Goal: Task Accomplishment & Management: Complete application form

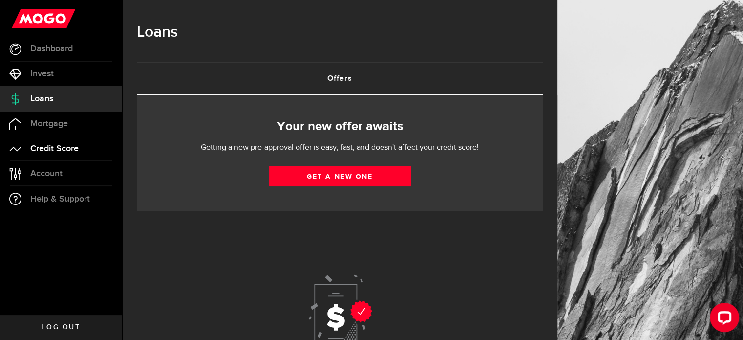
click at [69, 144] on span "Credit Score" at bounding box center [54, 148] width 48 height 9
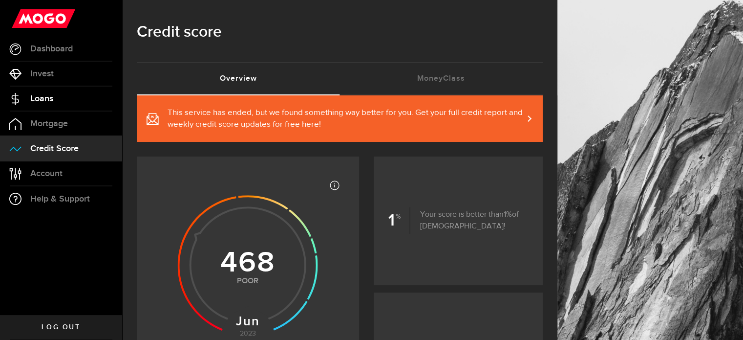
click at [61, 97] on link "Loans" at bounding box center [61, 98] width 122 height 24
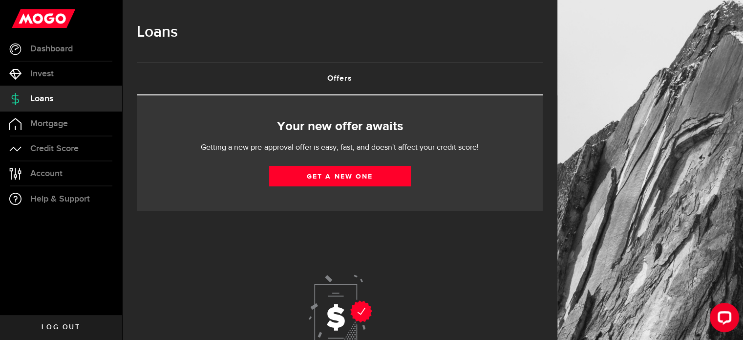
click at [352, 164] on div "Your new offer awaits Getting a new pre-approval offer is easy, fast, and doesn…" at bounding box center [340, 152] width 406 height 115
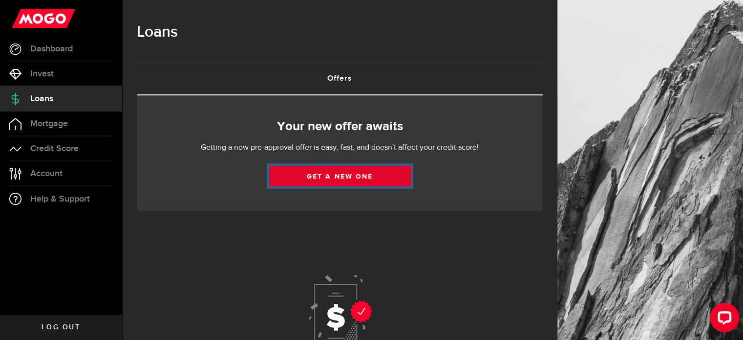
click at [346, 179] on link "Get a new one" at bounding box center [340, 176] width 142 height 21
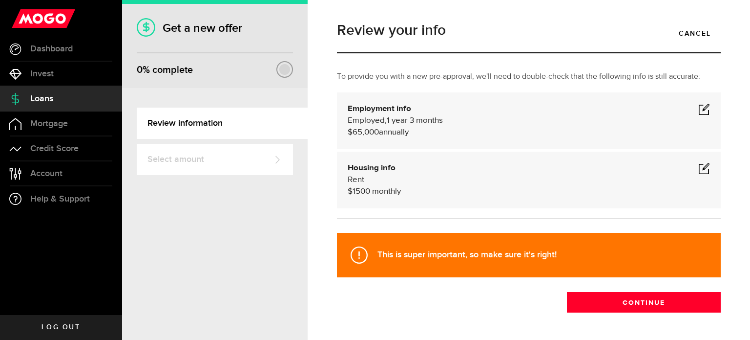
click at [289, 68] on div at bounding box center [284, 69] width 11 height 11
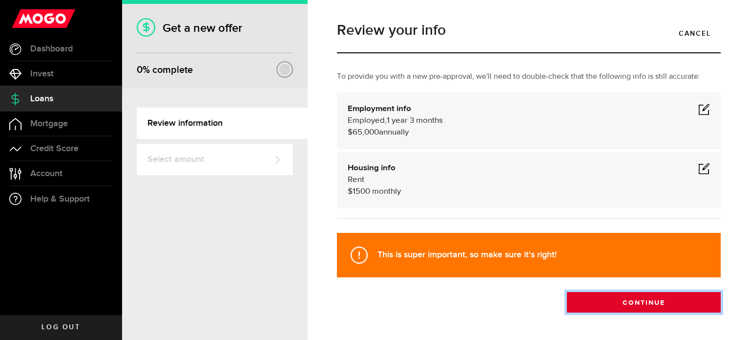
click at [607, 300] on button "Continue" at bounding box center [644, 302] width 154 height 21
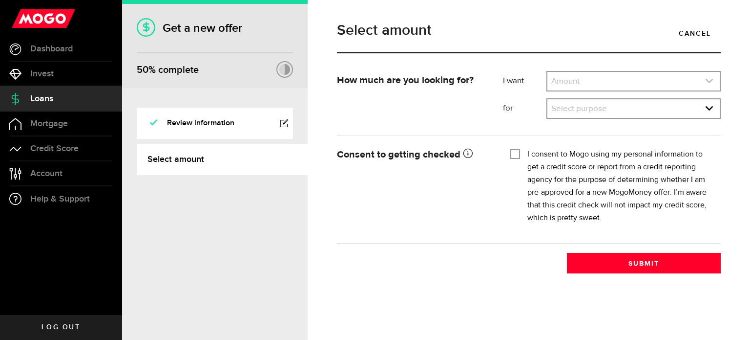
click at [568, 84] on link "expand select" at bounding box center [634, 81] width 172 height 19
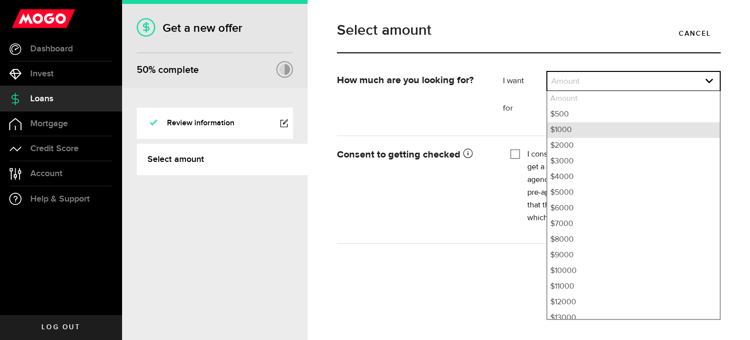
click at [579, 132] on li "$1000" at bounding box center [634, 130] width 172 height 16
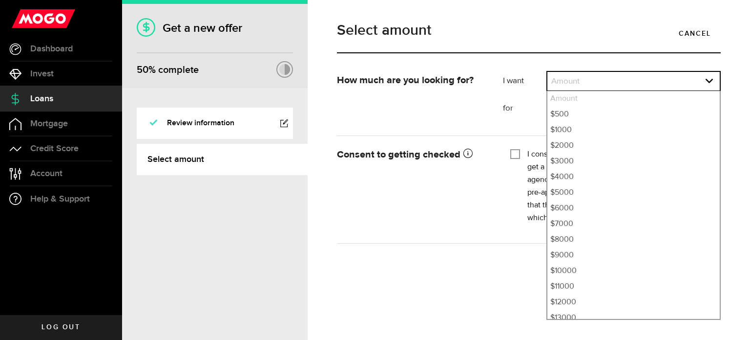
select select "1000"
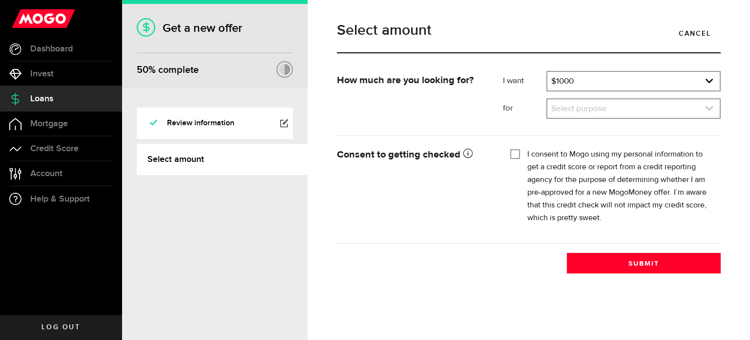
click at [584, 112] on link "expand select" at bounding box center [634, 108] width 172 height 19
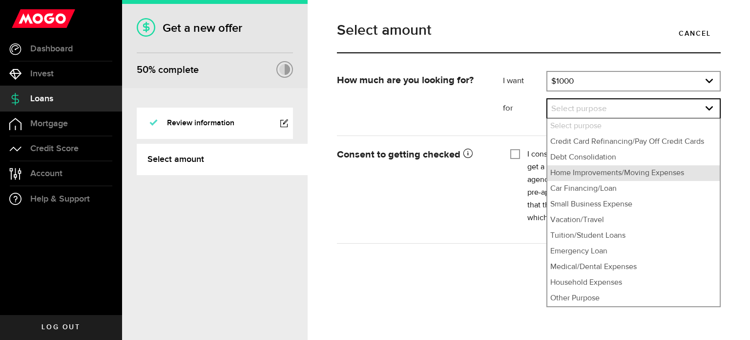
click at [602, 179] on li "Home Improvements/Moving Expenses" at bounding box center [634, 173] width 172 height 16
select select "Home Improvements/Moving Expenses"
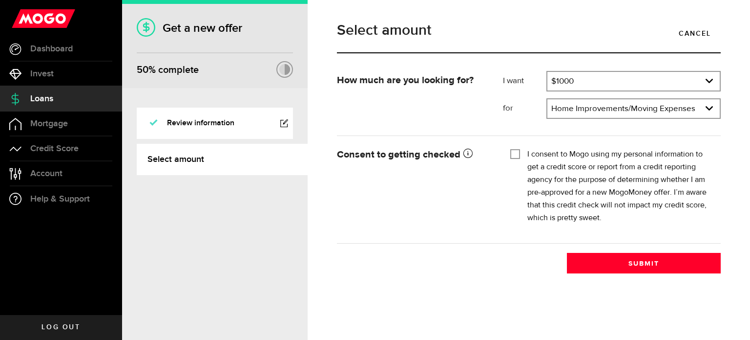
click at [521, 152] on div "I consent to Mogo using my personal information to get a credit score or report…" at bounding box center [612, 186] width 203 height 76
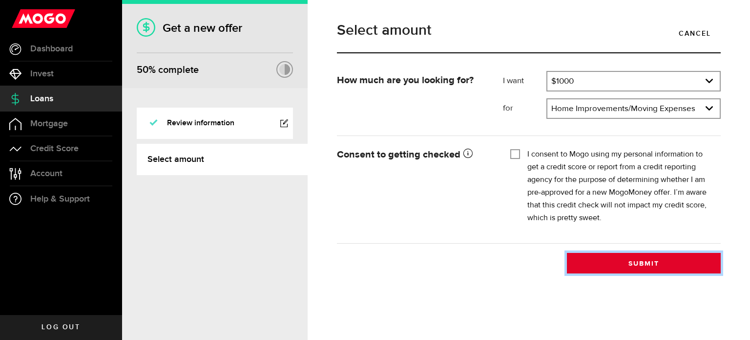
click at [599, 263] on button "Submit" at bounding box center [644, 263] width 154 height 21
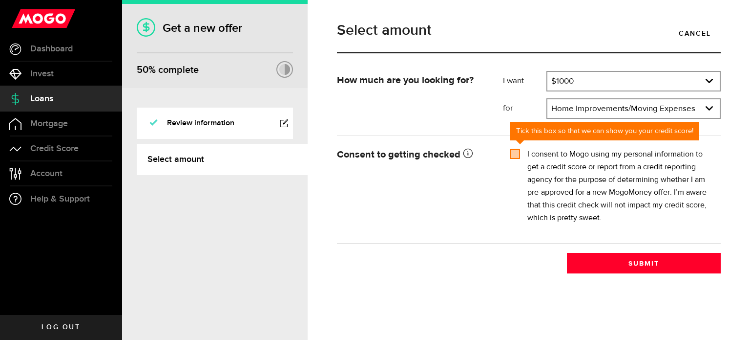
click at [516, 154] on input "I consent to Mogo using my personal information to get a credit score or report…" at bounding box center [516, 153] width 10 height 10
checkbox input "true"
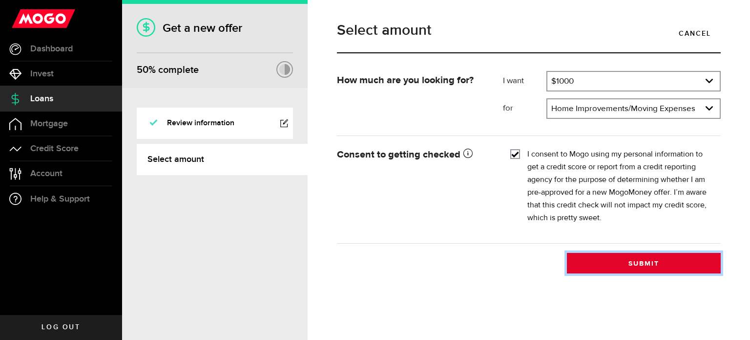
click at [611, 259] on button "Submit" at bounding box center [644, 263] width 154 height 21
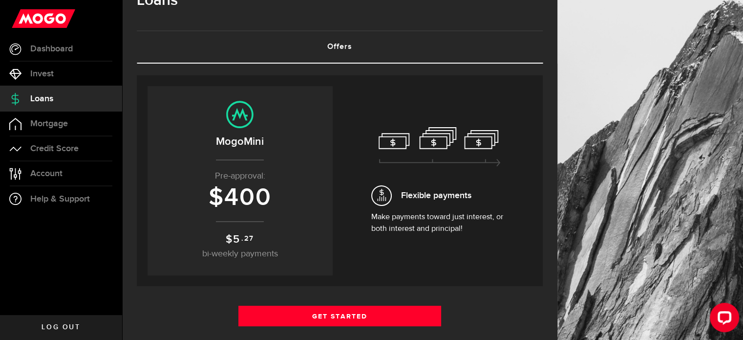
scroll to position [49, 0]
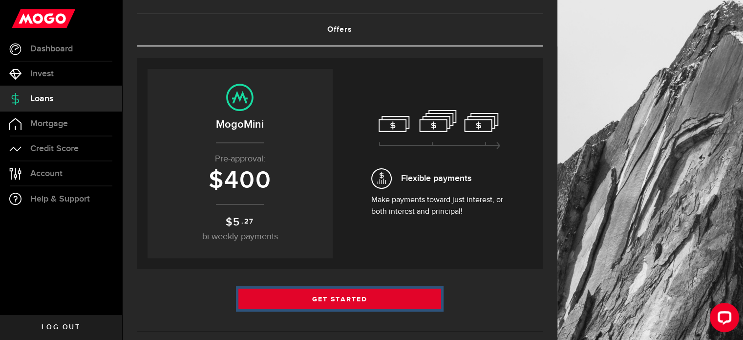
click at [335, 300] on link "Get Started" at bounding box center [339, 298] width 203 height 21
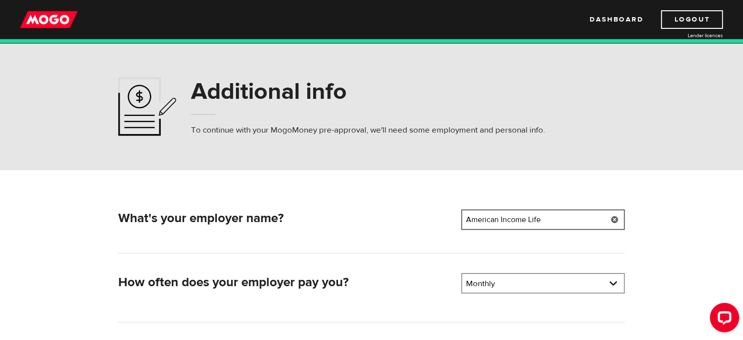
drag, startPoint x: 564, startPoint y: 214, endPoint x: 435, endPoint y: 213, distance: 129.0
click at [435, 213] on div "What's your employer name? Employer name Please enter your employer's name Amer…" at bounding box center [371, 221] width 514 height 24
type input "HCR Personnel"
click at [689, 154] on div "Additional info To continue with your MogoMoney pre-approval, we'll need some e…" at bounding box center [371, 106] width 743 height 127
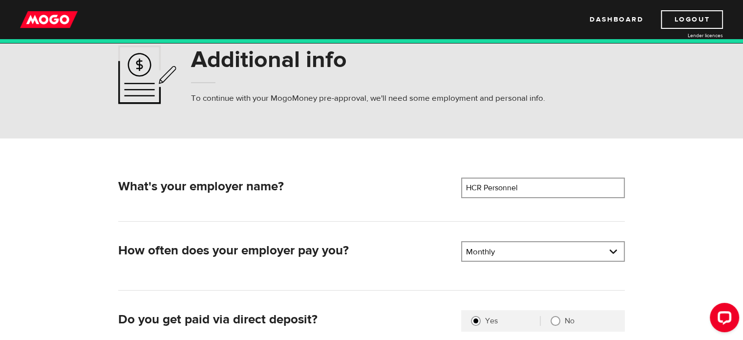
scroll to position [98, 0]
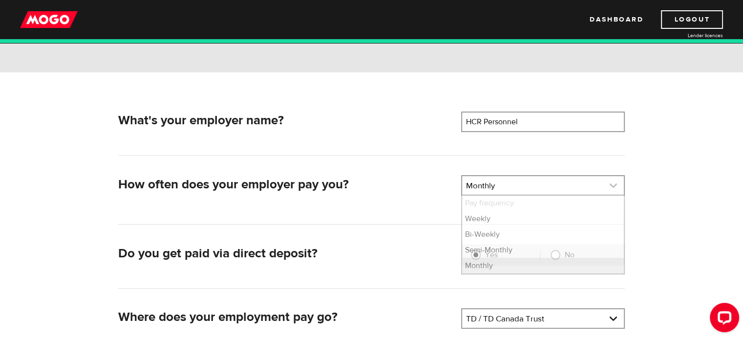
click at [529, 191] on link at bounding box center [543, 185] width 162 height 19
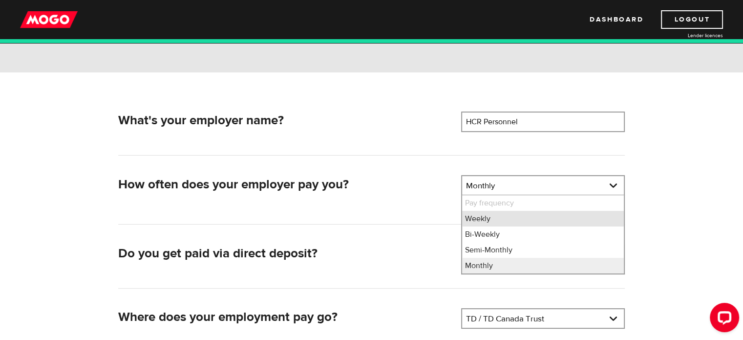
click at [492, 220] on li "Weekly" at bounding box center [543, 219] width 162 height 16
select select "1"
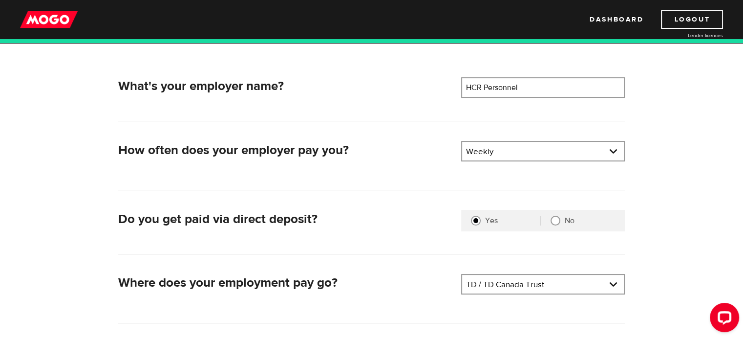
scroll to position [147, 0]
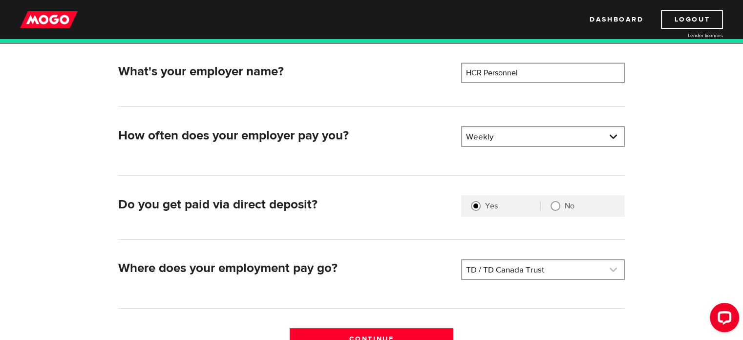
click at [511, 271] on link at bounding box center [543, 269] width 162 height 19
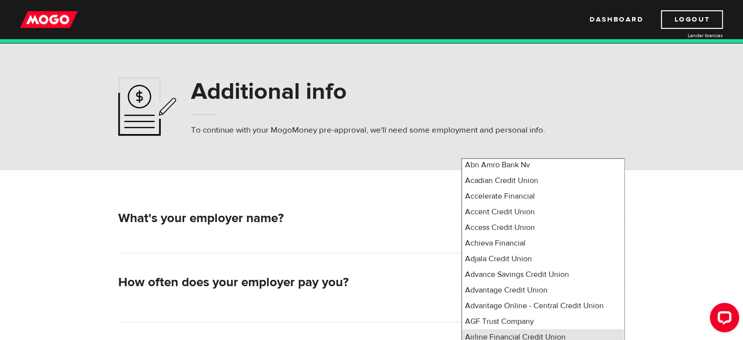
scroll to position [0, 0]
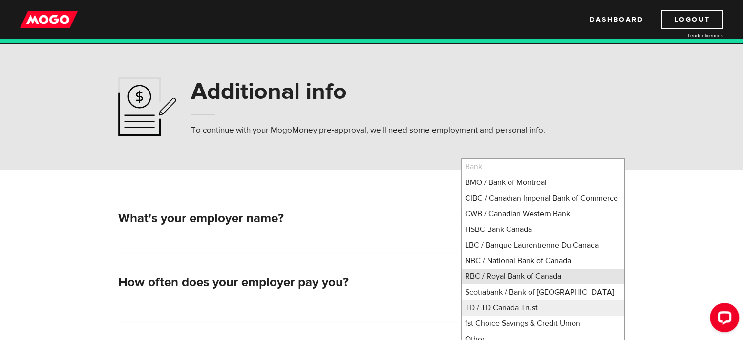
click at [517, 284] on li "RBC / Royal Bank of Canada" at bounding box center [543, 276] width 162 height 16
select select "8"
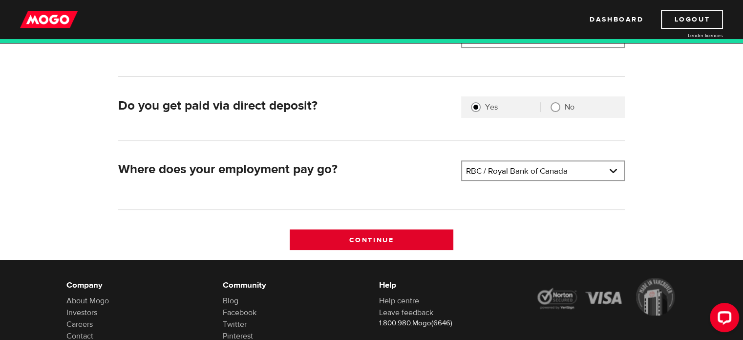
click at [357, 241] on input "Continue" at bounding box center [372, 239] width 164 height 21
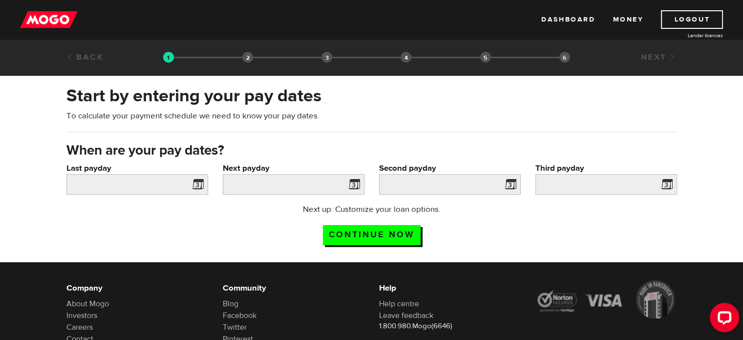
click at [199, 184] on span at bounding box center [196, 186] width 15 height 16
click at [196, 184] on span at bounding box center [196, 186] width 15 height 16
click at [139, 185] on input "Last payday" at bounding box center [137, 184] width 142 height 21
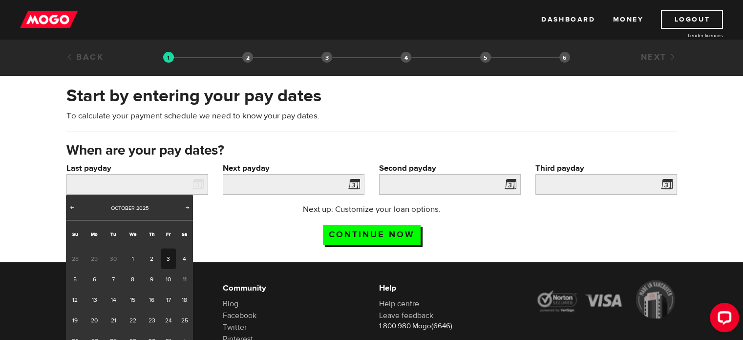
click at [168, 257] on link "3" at bounding box center [168, 258] width 15 height 21
type input "2025/10/03"
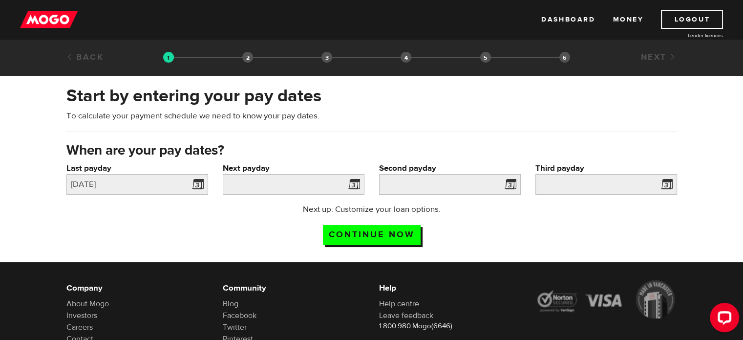
click at [358, 182] on span at bounding box center [352, 186] width 15 height 16
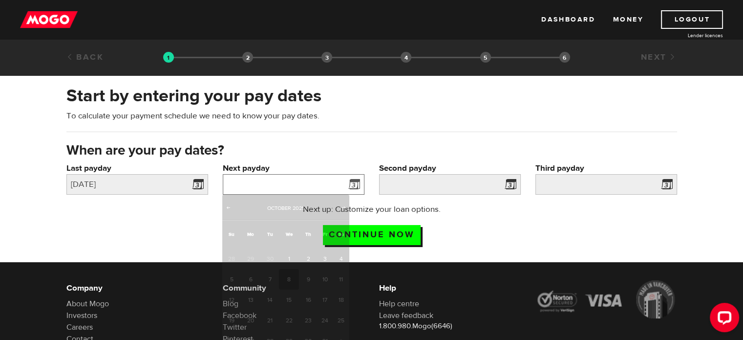
click at [311, 182] on input "Next payday" at bounding box center [294, 184] width 142 height 21
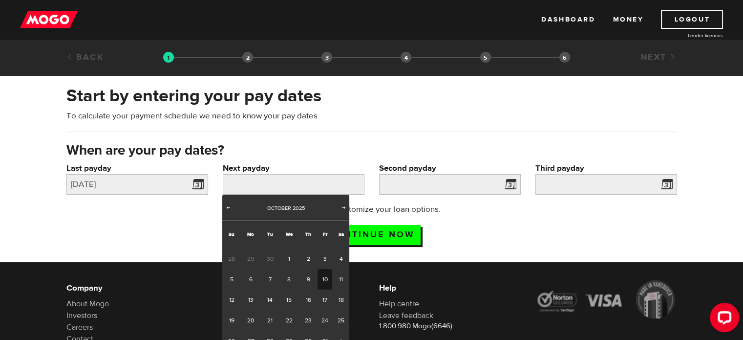
click at [328, 279] on link "10" at bounding box center [325, 279] width 15 height 21
type input "2025/10/10"
type input "2025/10/17"
type input "2025/10/24"
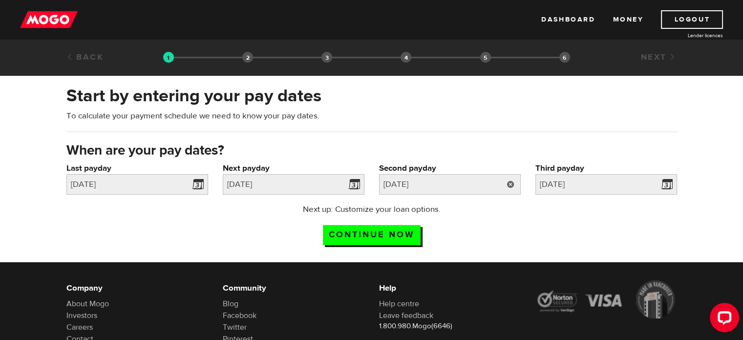
click at [508, 183] on link at bounding box center [511, 184] width 20 height 21
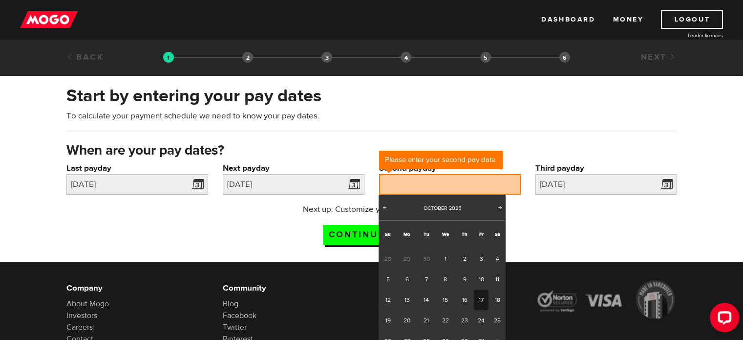
click at [482, 299] on link "17" at bounding box center [481, 299] width 15 height 21
type input "2025/10/17"
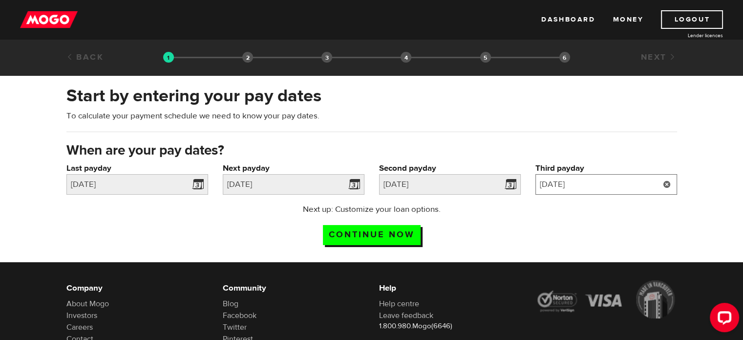
click at [629, 186] on input "2025/10/24" at bounding box center [606, 184] width 142 height 21
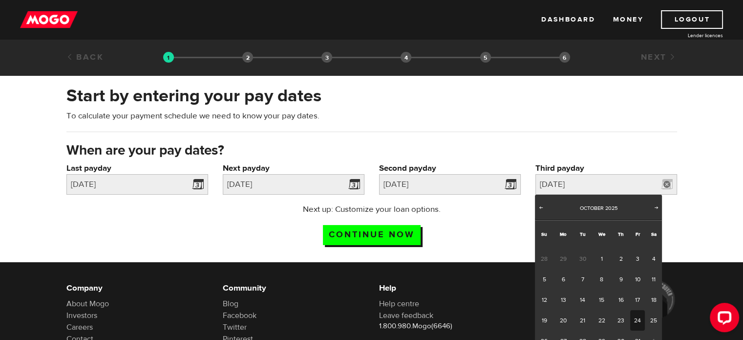
click at [639, 319] on link "24" at bounding box center [637, 320] width 15 height 21
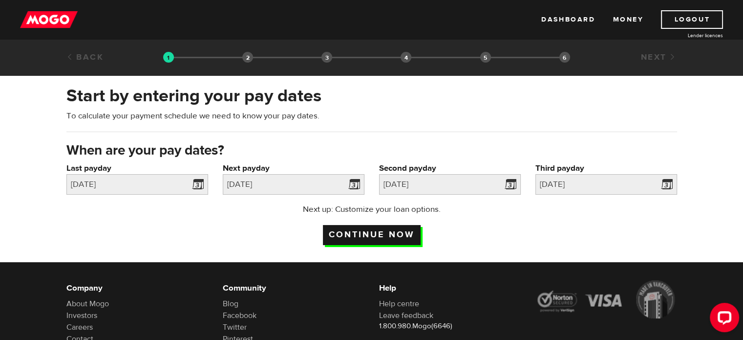
click at [348, 236] on input "Continue now" at bounding box center [372, 235] width 98 height 20
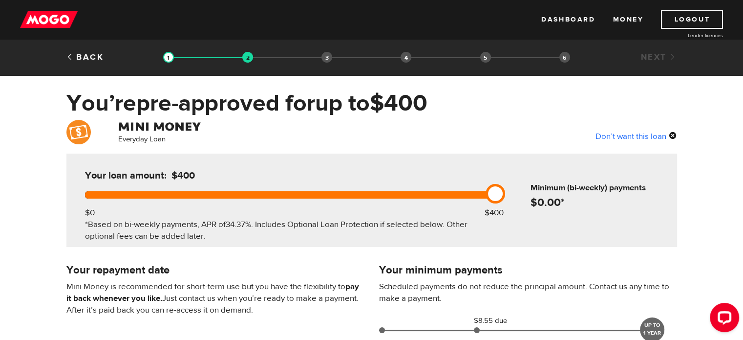
drag, startPoint x: 495, startPoint y: 185, endPoint x: 603, endPoint y: 193, distance: 107.8
click at [598, 193] on div "Your loan amount: $400 $0 $400 *Based on bi-weekly payments, APR of 34.37% . In…" at bounding box center [371, 199] width 611 height 93
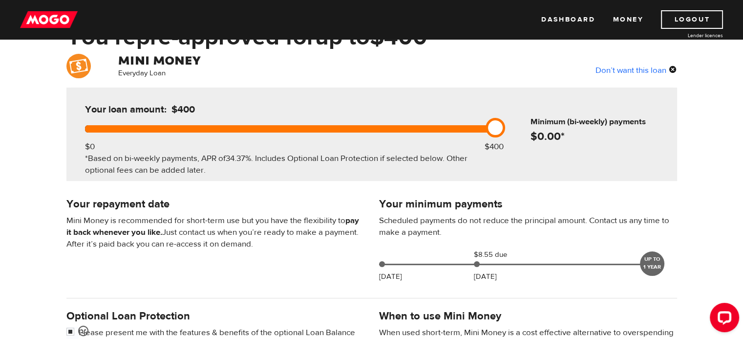
scroll to position [98, 0]
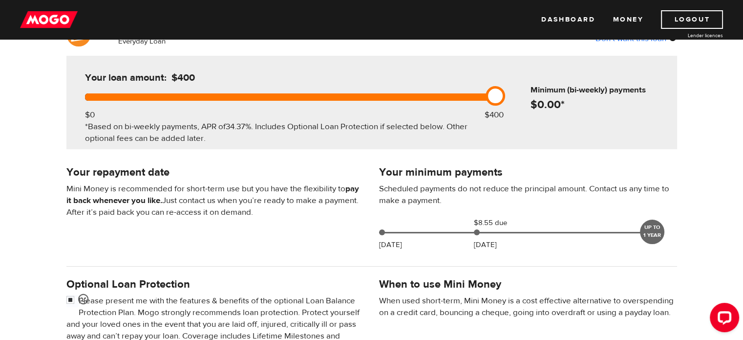
drag, startPoint x: 496, startPoint y: 93, endPoint x: 333, endPoint y: 96, distance: 163.2
click at [333, 96] on div at bounding box center [288, 96] width 406 height 7
drag, startPoint x: 293, startPoint y: 103, endPoint x: 559, endPoint y: 107, distance: 266.3
click at [556, 108] on div "Your loan amount: $400 $0 $400 *Based on bi-weekly payments, APR of 34.37% . In…" at bounding box center [371, 102] width 611 height 93
drag, startPoint x: 498, startPoint y: 93, endPoint x: 615, endPoint y: 106, distance: 117.4
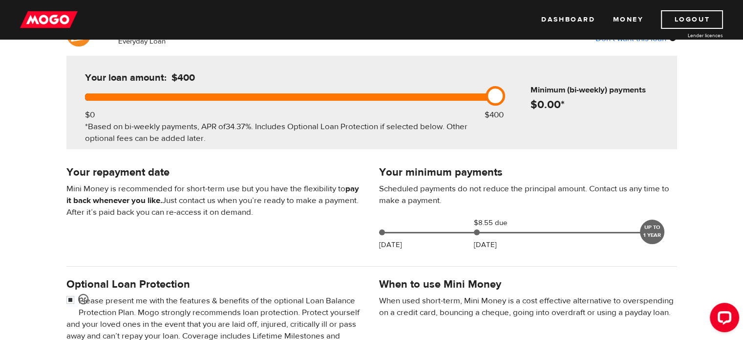
click at [612, 106] on div "Your loan amount: $400 $0 $400 *Based on bi-weekly payments, APR of 34.37% . In…" at bounding box center [371, 102] width 611 height 93
click at [573, 162] on div "Everyday Loan Don’t want this loan Your loan amount: $400 $0 $400 *Based on bi-…" at bounding box center [371, 266] width 743 height 489
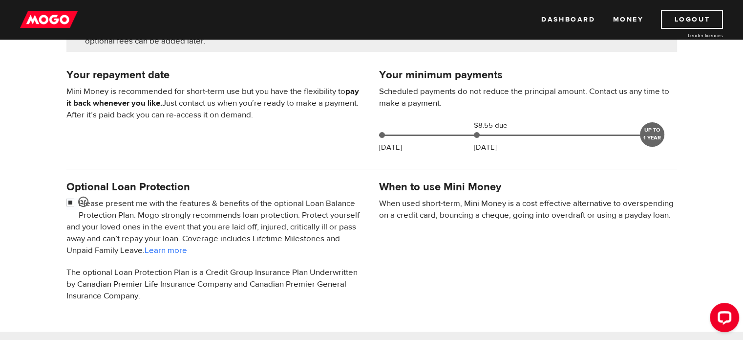
scroll to position [195, 0]
click at [69, 199] on input "checkbox" at bounding box center [72, 203] width 12 height 12
click at [68, 198] on input "checkbox" at bounding box center [72, 203] width 12 height 12
click at [68, 197] on input "checkbox" at bounding box center [72, 203] width 12 height 12
click at [68, 201] on input "checkbox" at bounding box center [72, 203] width 12 height 12
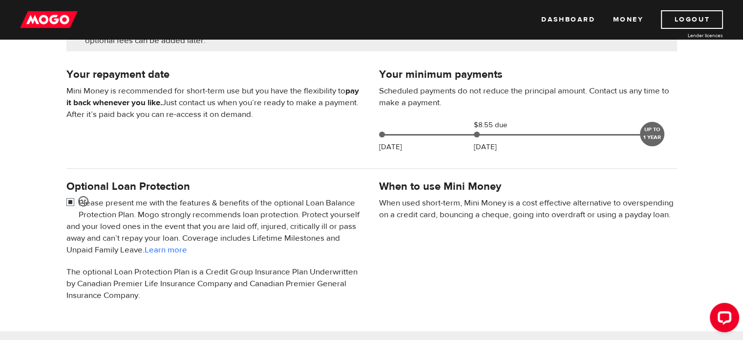
click at [68, 201] on input "checkbox" at bounding box center [72, 203] width 12 height 12
checkbox input "false"
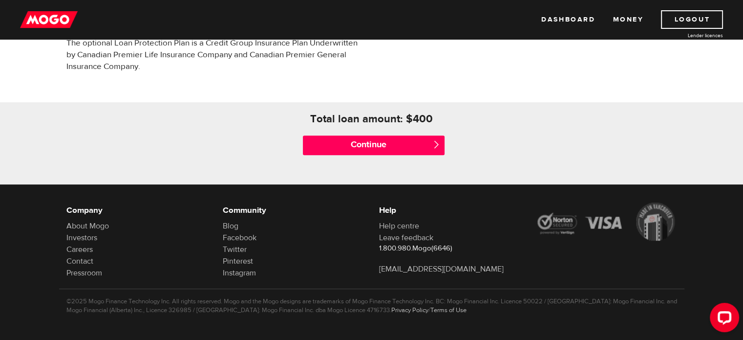
scroll to position [425, 0]
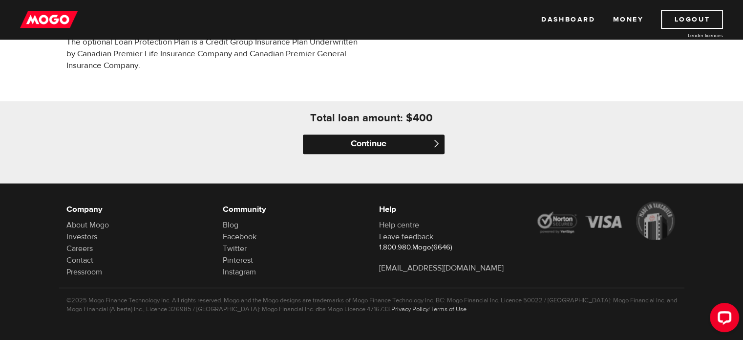
click at [342, 145] on input "Continue" at bounding box center [374, 144] width 142 height 20
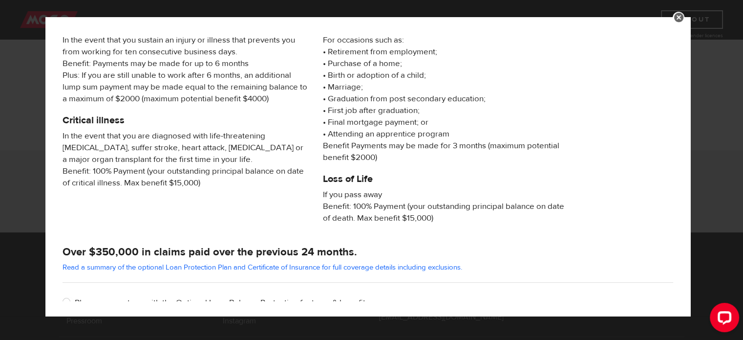
scroll to position [189, 0]
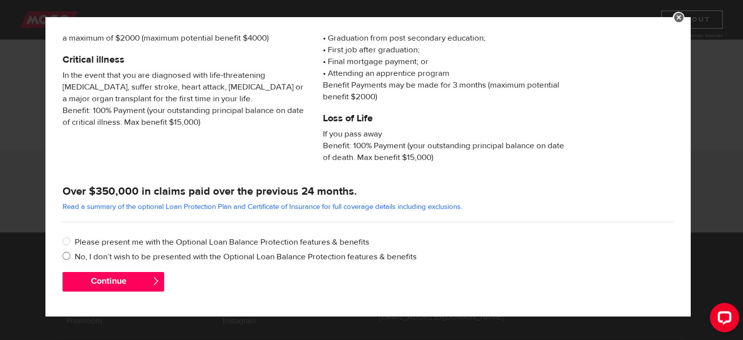
click at [70, 255] on input "No, I don’t wish to be presented with the Optional Loan Balance Protection feat…" at bounding box center [69, 257] width 12 height 12
radio input "true"
click at [118, 280] on button "Continue" at bounding box center [114, 282] width 102 height 20
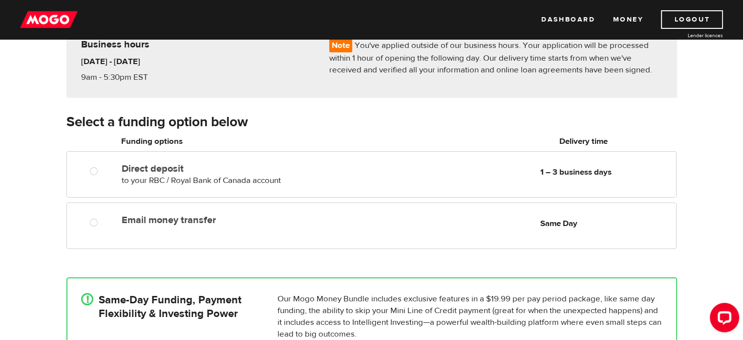
scroll to position [98, 0]
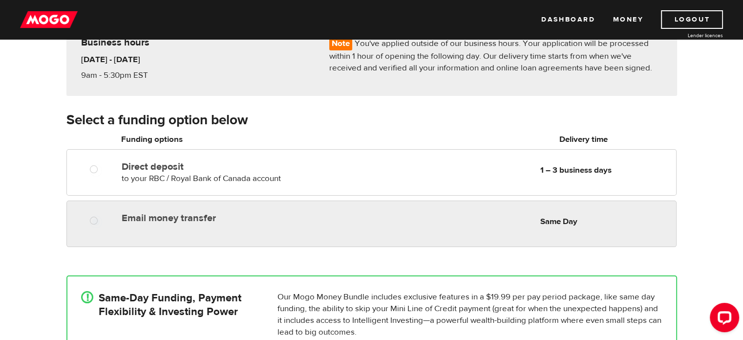
radio input "true"
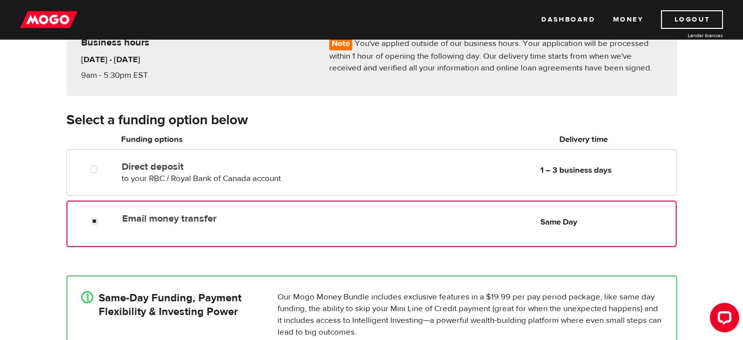
click at [86, 224] on div at bounding box center [97, 222] width 59 height 12
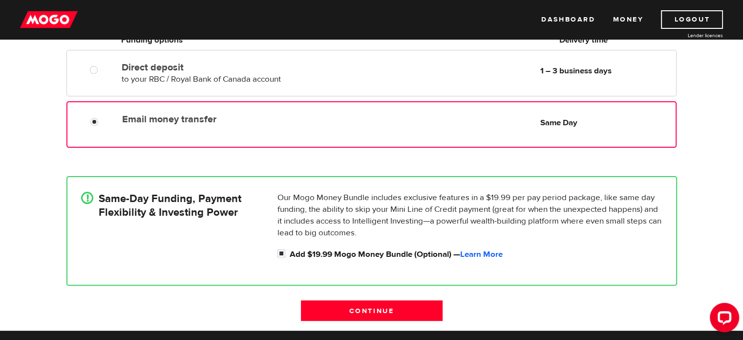
scroll to position [244, 0]
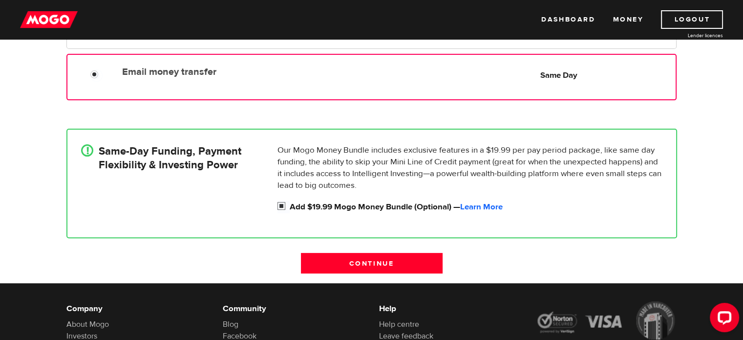
click at [283, 205] on input "Add $19.99 Mogo Money Bundle (Optional) — Learn More" at bounding box center [283, 207] width 12 height 12
checkbox input "false"
radio input "false"
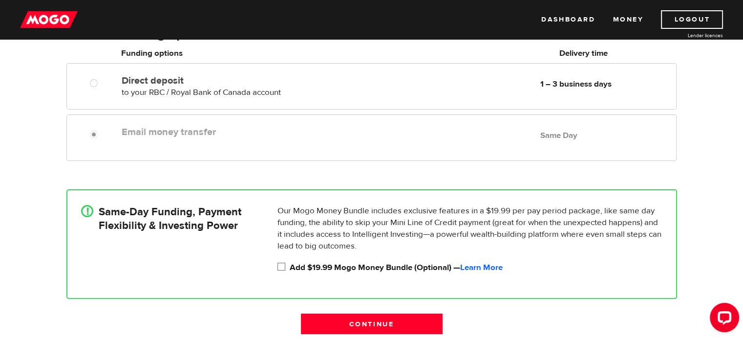
scroll to position [98, 0]
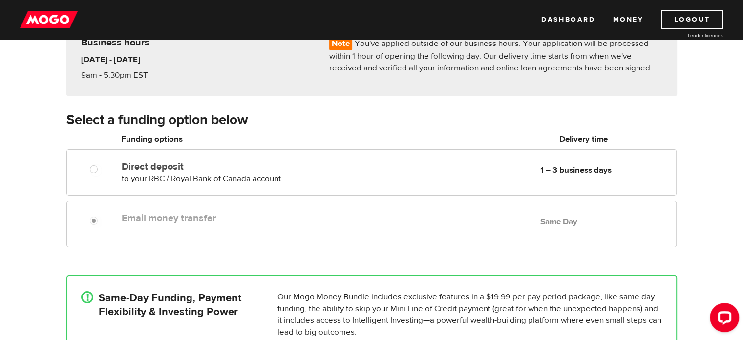
click at [188, 218] on label "Email money transfer" at bounding box center [234, 218] width 225 height 12
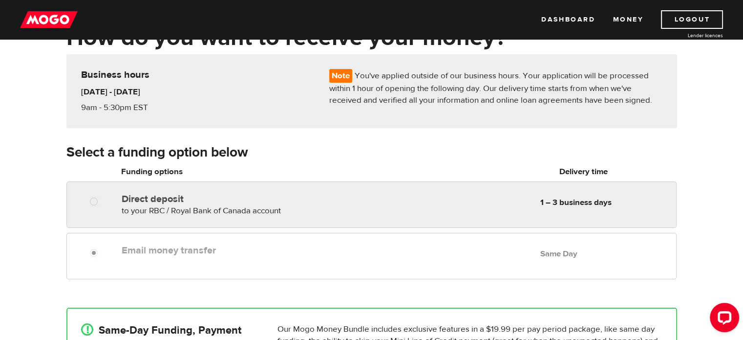
scroll to position [49, 0]
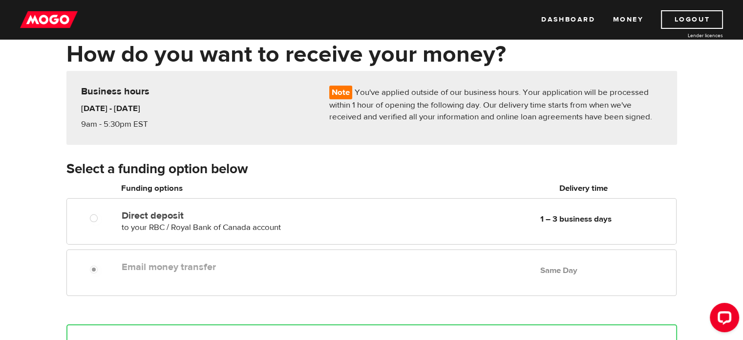
click at [143, 272] on label "Email money transfer" at bounding box center [234, 267] width 225 height 12
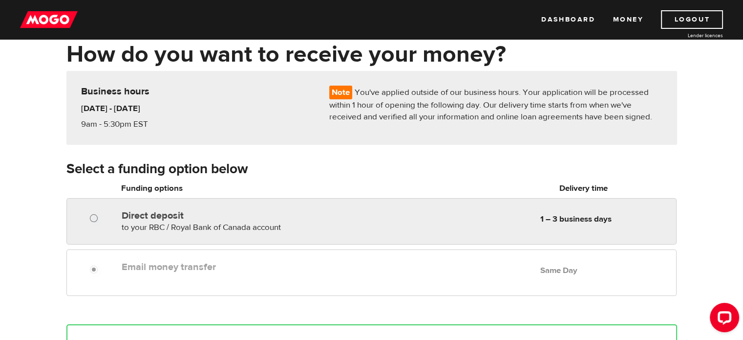
radio input "true"
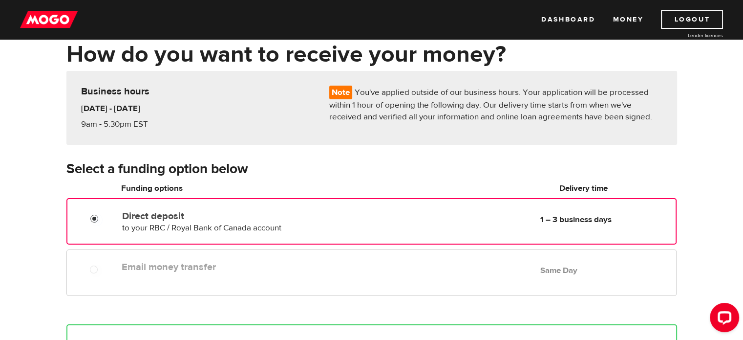
click at [96, 220] on input "Direct deposit" at bounding box center [96, 219] width 12 height 12
click at [121, 272] on div "Email money transfer Delivery in Same Day Same Day" at bounding box center [397, 266] width 558 height 19
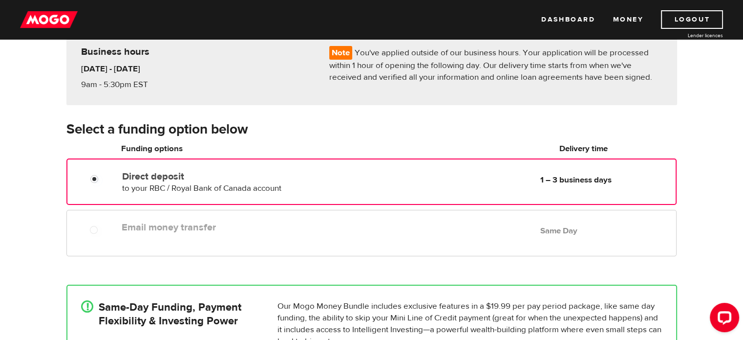
scroll to position [147, 0]
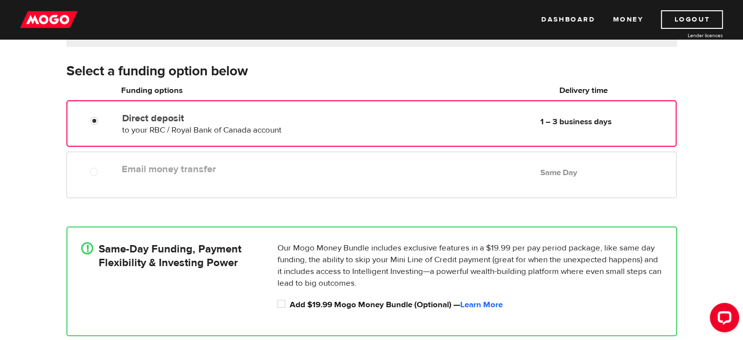
click at [236, 142] on div "Direct deposit to your RBC / Royal Bank of Canada account Delivery in 1 – 3 bus…" at bounding box center [371, 123] width 610 height 46
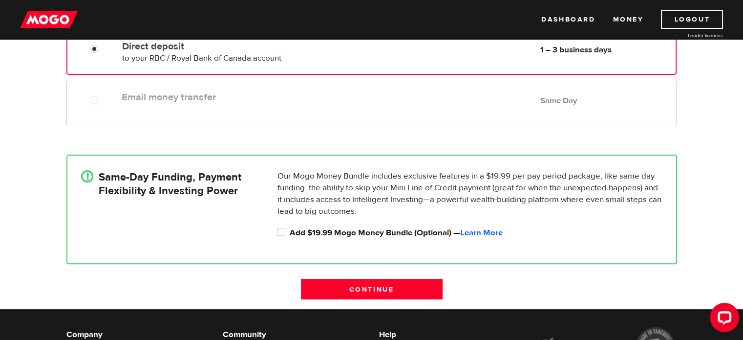
scroll to position [195, 0]
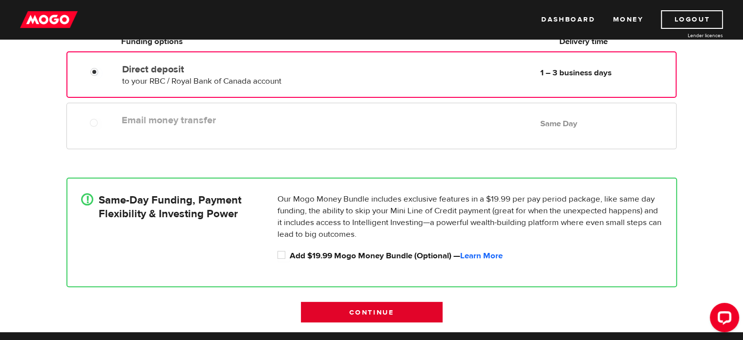
click at [428, 301] on input "Continue" at bounding box center [372, 311] width 142 height 21
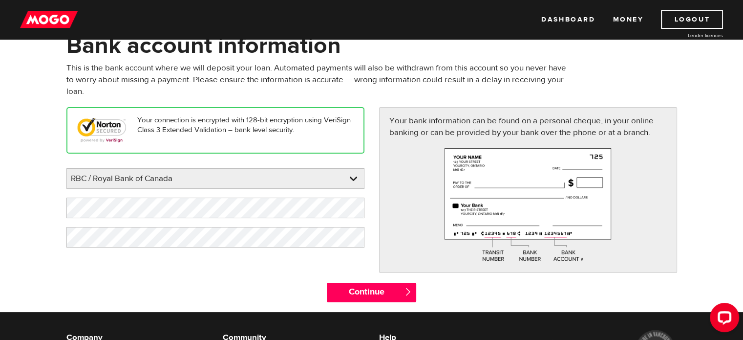
scroll to position [40, 0]
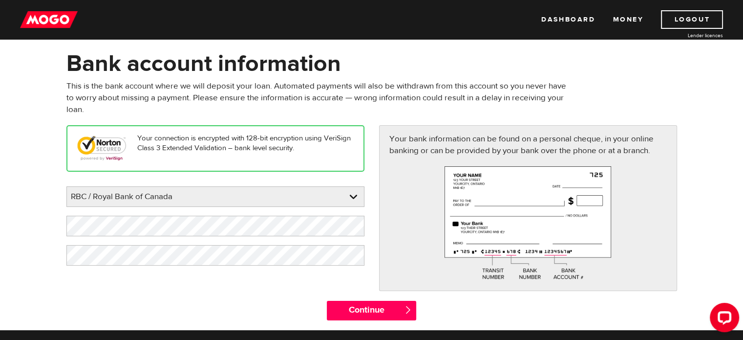
click at [256, 146] on p "Your connection is encrypted with 128-bit encryption using VeriSign Class 3 Ext…" at bounding box center [215, 143] width 277 height 20
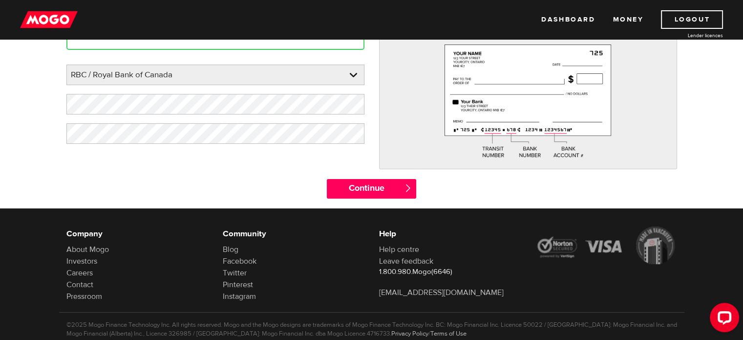
scroll to position [186, 0]
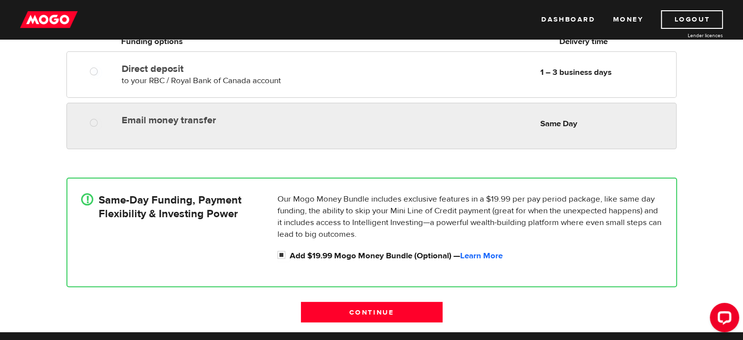
radio input "false"
click at [113, 127] on div at bounding box center [97, 124] width 59 height 12
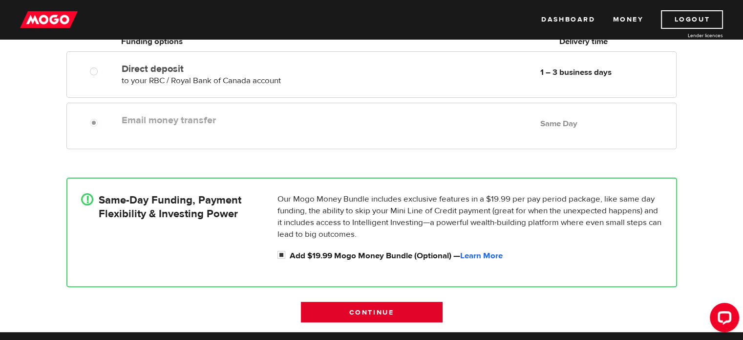
click at [354, 313] on input "Continue" at bounding box center [372, 311] width 142 height 21
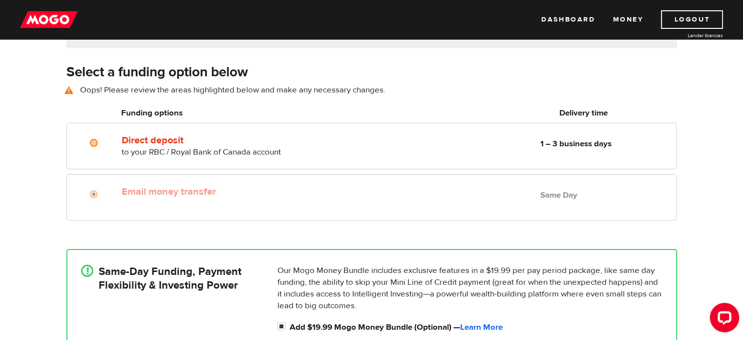
scroll to position [136, 0]
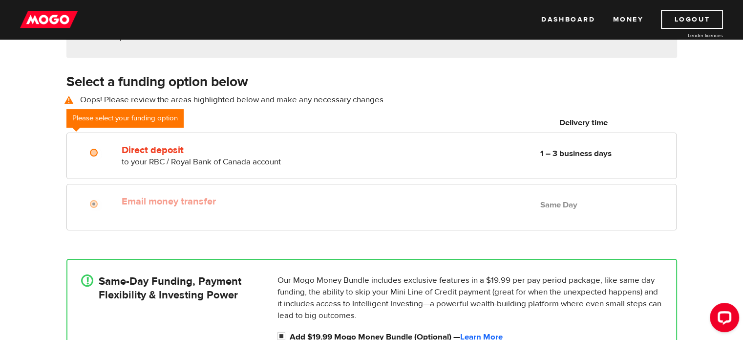
click at [89, 207] on div at bounding box center [97, 205] width 59 height 12
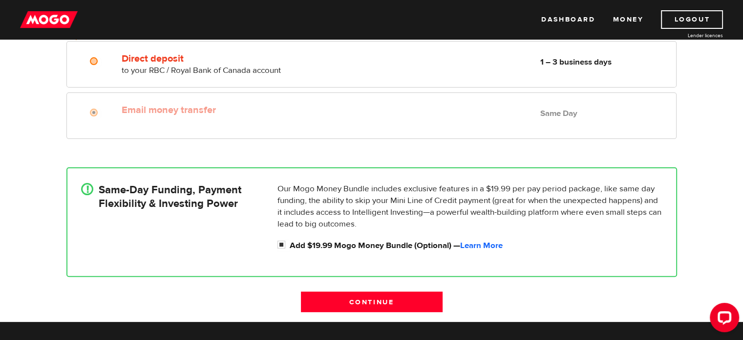
scroll to position [234, 0]
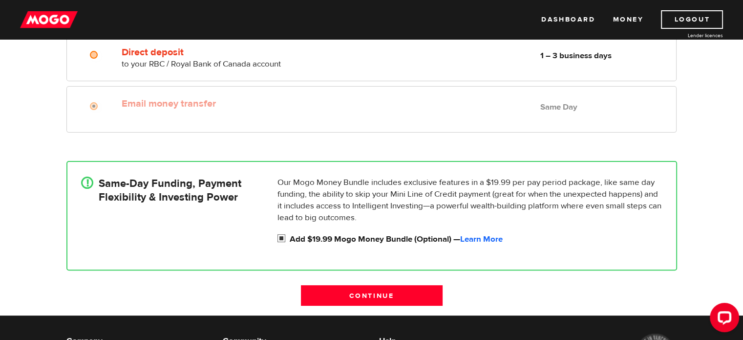
click at [281, 236] on input "Add $19.99 Mogo Money Bundle (Optional) — Learn More" at bounding box center [283, 239] width 12 height 12
checkbox input "true"
drag, startPoint x: 332, startPoint y: 293, endPoint x: 102, endPoint y: 214, distance: 243.5
click at [102, 214] on form "Select a funding option below Oops! Please review the areas highlighted below a…" at bounding box center [371, 145] width 611 height 340
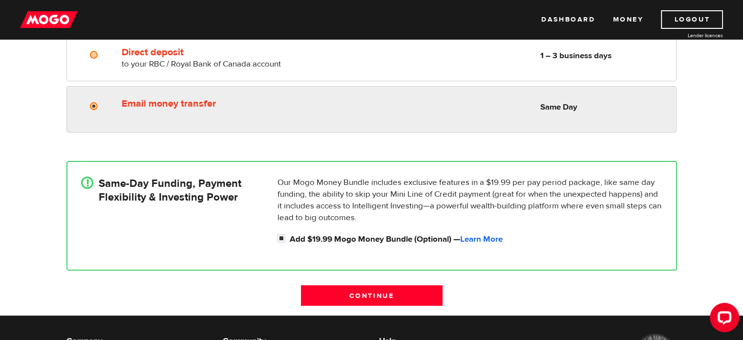
radio input "true"
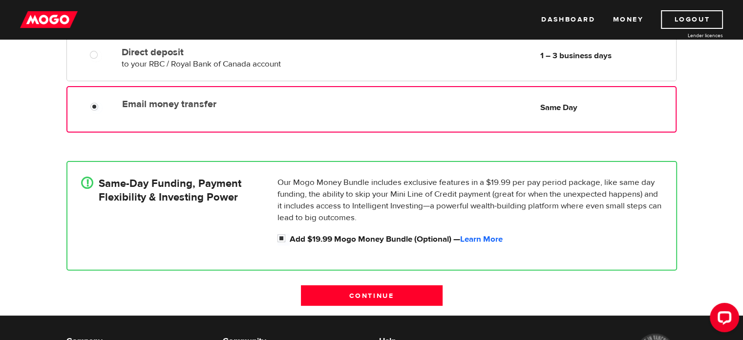
click at [92, 116] on div "Email money transfer Delivery in Same Day Same Day" at bounding box center [371, 109] width 610 height 46
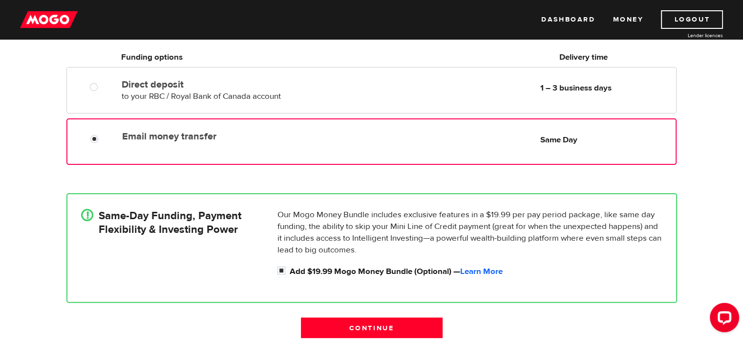
scroll to position [185, 0]
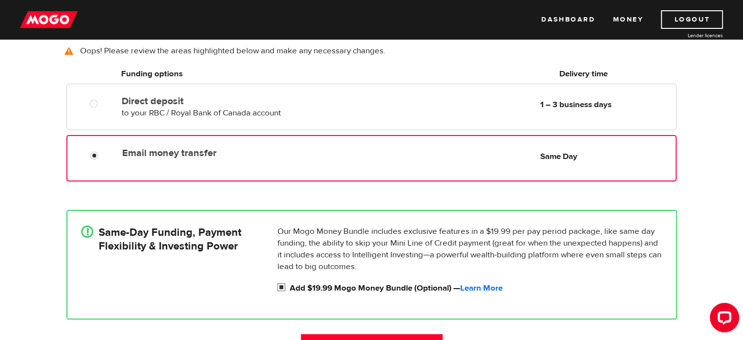
click at [281, 287] on input "Add $19.99 Mogo Money Bundle (Optional) — Learn More" at bounding box center [283, 288] width 12 height 12
checkbox input "false"
radio input "false"
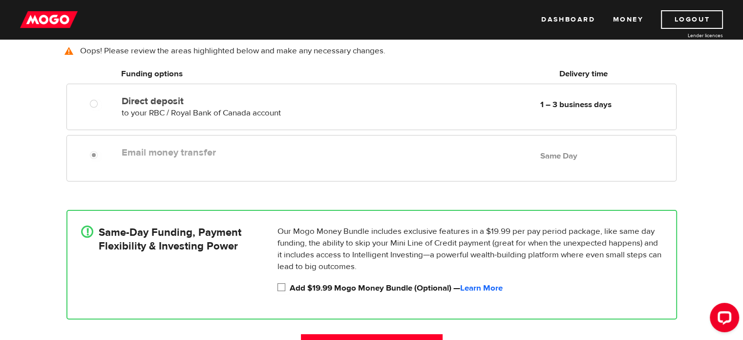
click at [191, 145] on div "Email money transfer Delivery in Same Day" at bounding box center [234, 151] width 233 height 16
click at [96, 161] on div "Email money transfer Delivery in Same Day Same Day" at bounding box center [371, 158] width 610 height 46
click at [89, 151] on div at bounding box center [97, 156] width 59 height 12
click at [278, 289] on input "Add $19.99 Mogo Money Bundle (Optional) — Learn More" at bounding box center [283, 288] width 12 height 12
checkbox input "true"
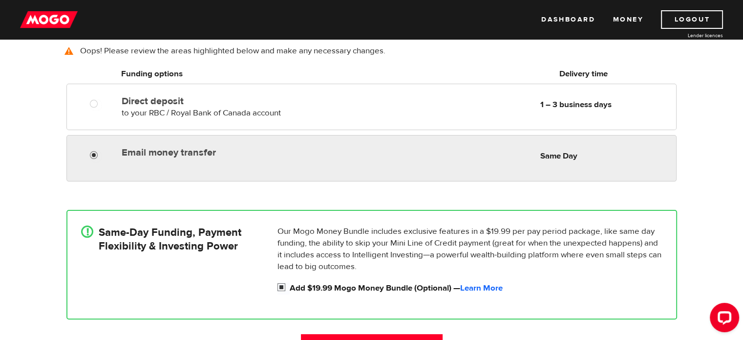
radio input "true"
click at [97, 152] on input "Email money transfer" at bounding box center [96, 156] width 12 height 12
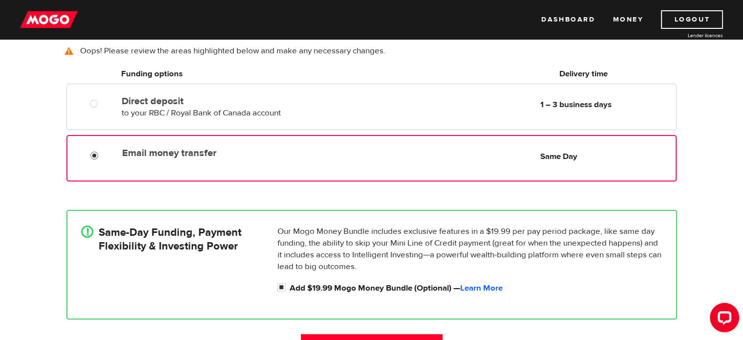
drag, startPoint x: 93, startPoint y: 155, endPoint x: 81, endPoint y: 170, distance: 19.8
click at [93, 155] on input "Email money transfer" at bounding box center [96, 156] width 12 height 12
click at [29, 158] on div "How do you want to receive your money? Note You've applied outside of our busin…" at bounding box center [371, 134] width 743 height 460
click at [698, 168] on div "How do you want to receive your money? Note You've applied outside of our busin…" at bounding box center [371, 134] width 743 height 460
click at [386, 334] on input "Continue" at bounding box center [372, 344] width 142 height 21
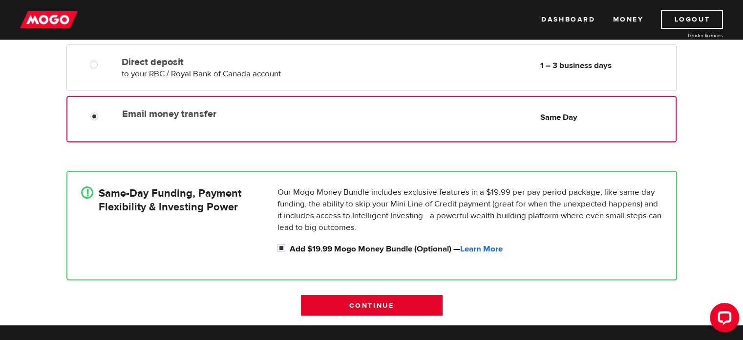
scroll to position [269, 0]
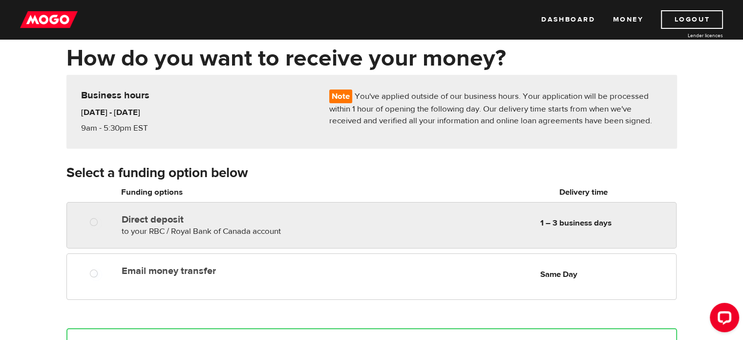
scroll to position [136, 0]
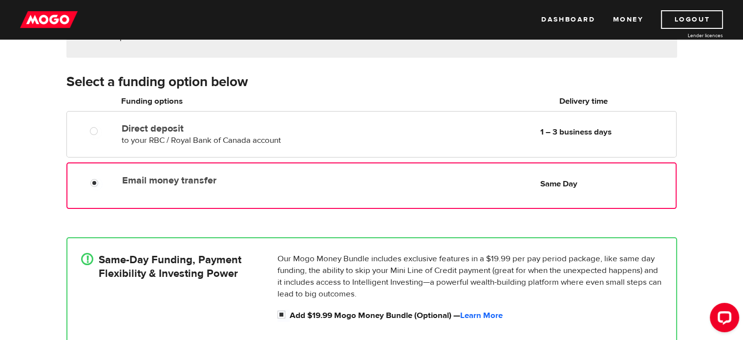
click at [121, 180] on div "Email money transfer Delivery in Same Day" at bounding box center [234, 178] width 232 height 16
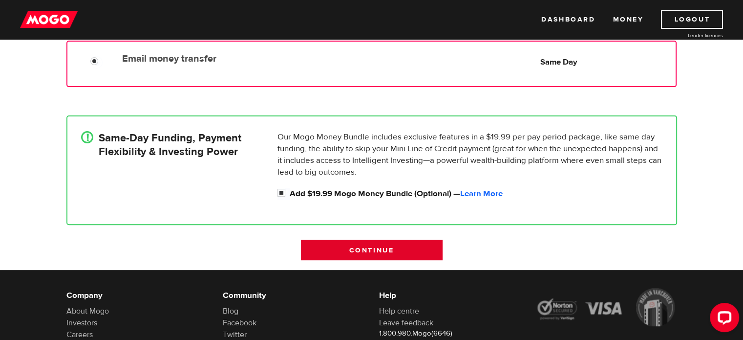
scroll to position [282, 0]
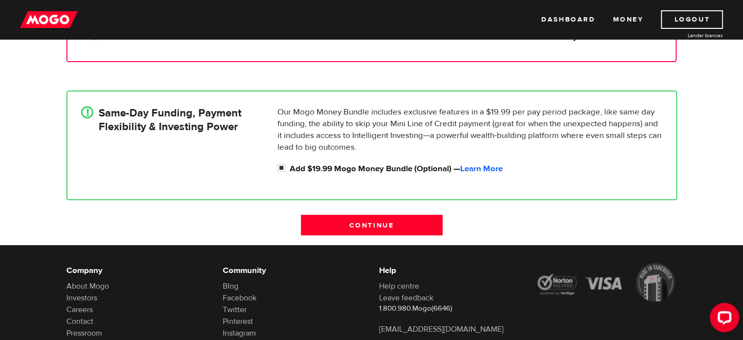
click at [375, 200] on div "! Same-Day Funding, Payment Flexibility & Investing Power Our Mogo Money Bundle…" at bounding box center [371, 145] width 625 height 139
click at [362, 214] on input "Continue" at bounding box center [372, 224] width 142 height 21
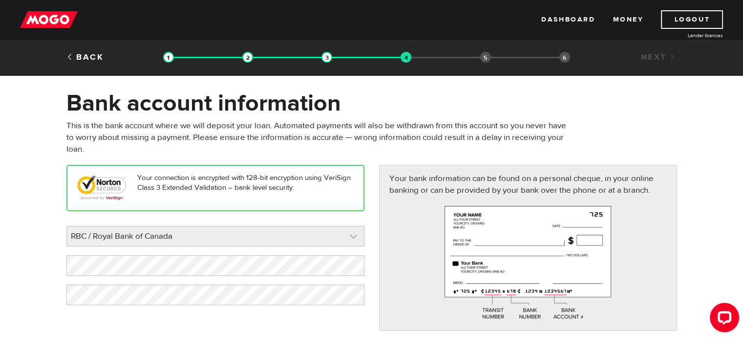
click at [229, 238] on link at bounding box center [215, 236] width 297 height 20
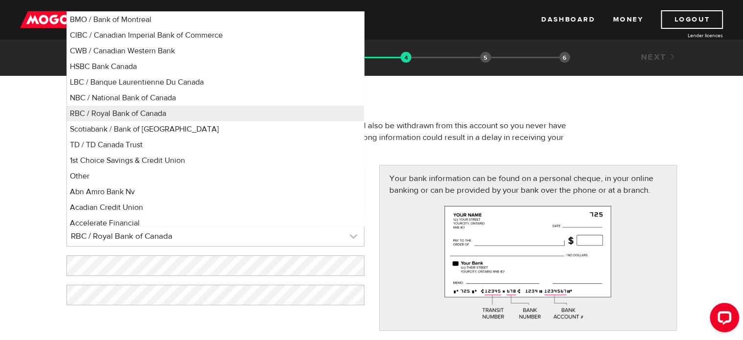
click at [229, 238] on link at bounding box center [215, 236] width 297 height 20
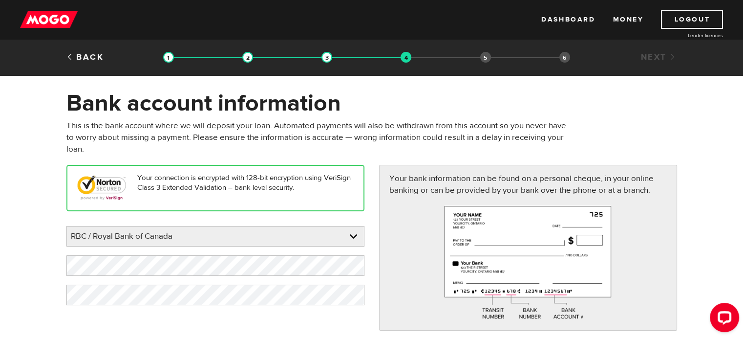
click at [139, 319] on div "Your connection is encrypted with 128-bit encryption using VeriSign Class 3 Ext…" at bounding box center [371, 252] width 625 height 175
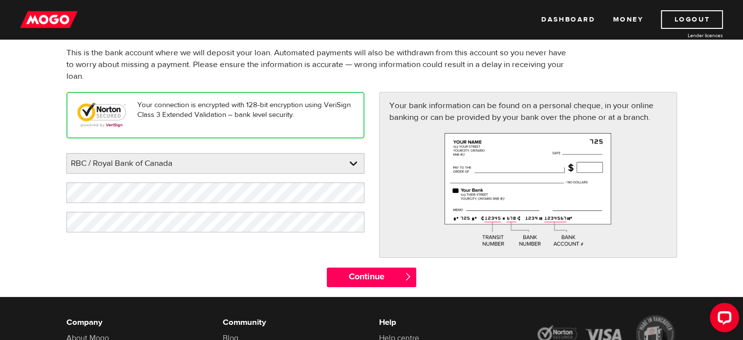
scroll to position [98, 0]
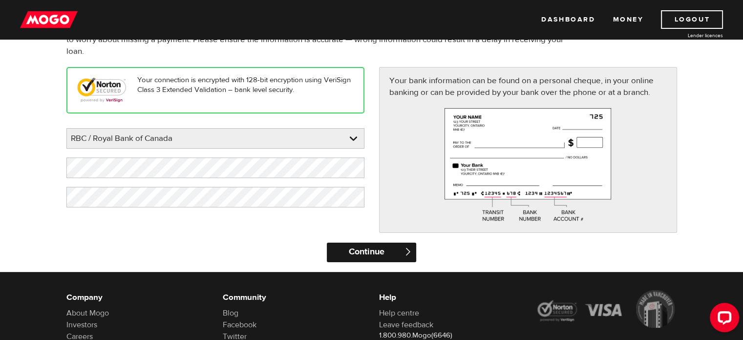
click at [385, 257] on input "Continue" at bounding box center [371, 252] width 89 height 20
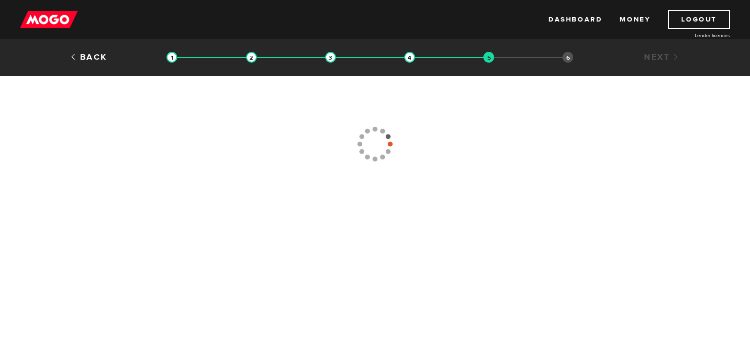
type input "[PHONE_NUMBER]"
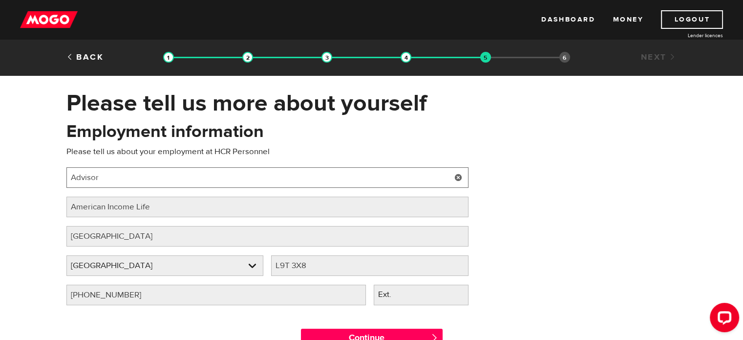
click at [186, 174] on input "Advisor" at bounding box center [267, 177] width 402 height 21
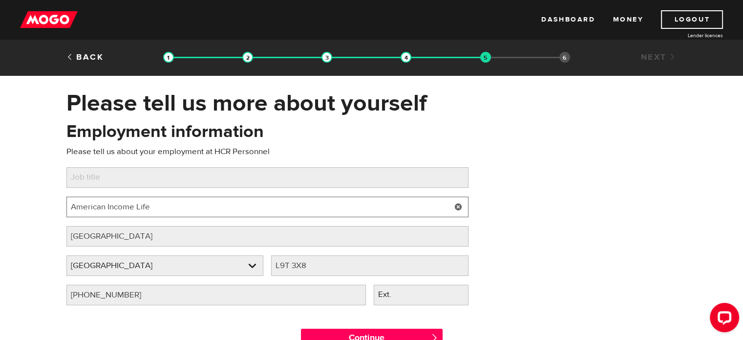
click at [141, 213] on input "American Income Life" at bounding box center [267, 206] width 402 height 21
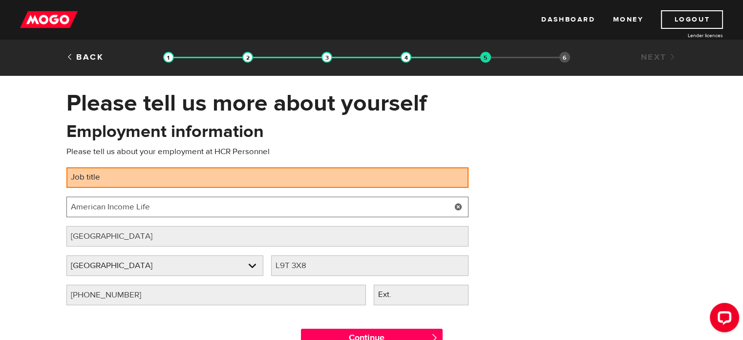
click at [141, 213] on input "American Income Life" at bounding box center [267, 206] width 402 height 21
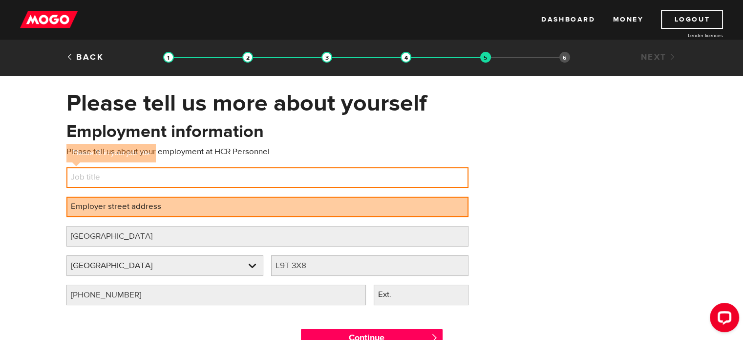
click at [124, 173] on input "Job title" at bounding box center [267, 177] width 402 height 21
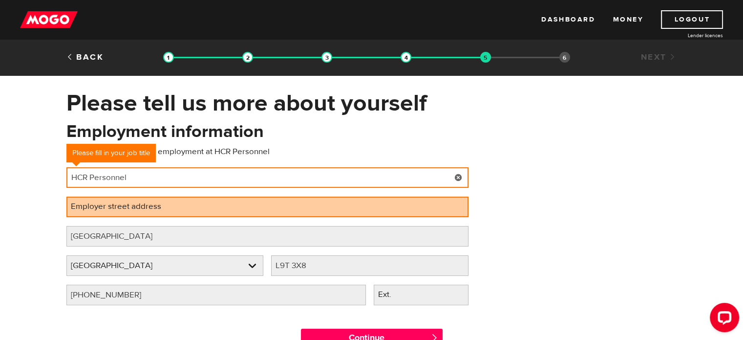
type input "HCR Personnel"
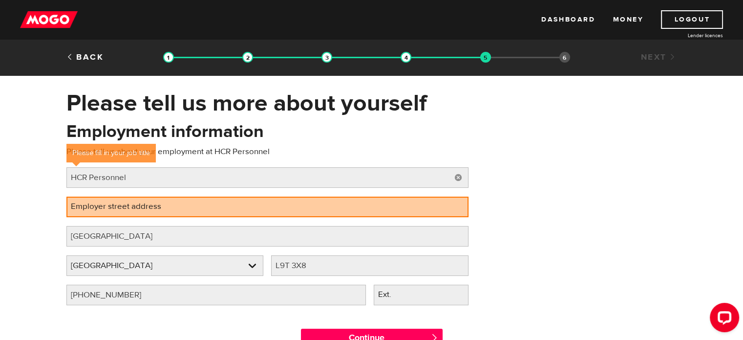
click at [141, 202] on label "Employer street address" at bounding box center [123, 206] width 115 height 20
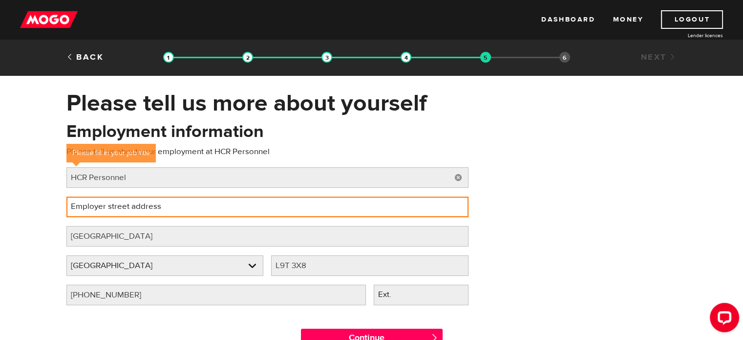
click at [141, 202] on input "Employer street address" at bounding box center [267, 206] width 402 height 21
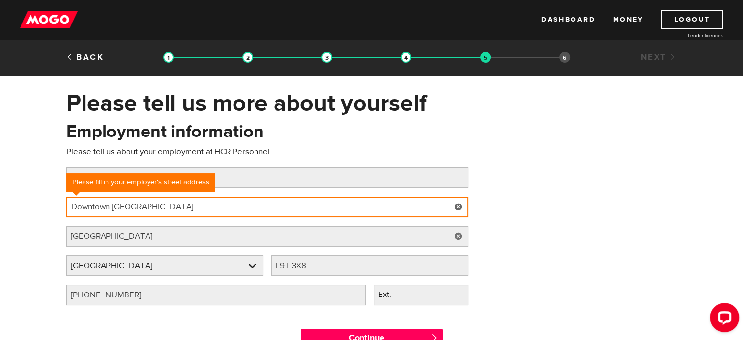
type input "Downtown Milton"
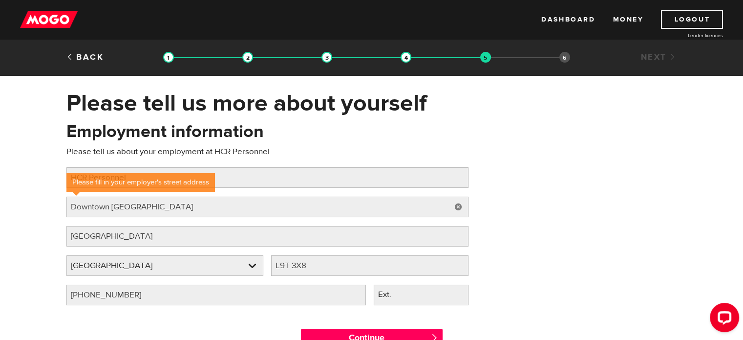
click at [554, 205] on div "Employment information Please tell us about your employment at HCR Personnel Jo…" at bounding box center [371, 217] width 625 height 194
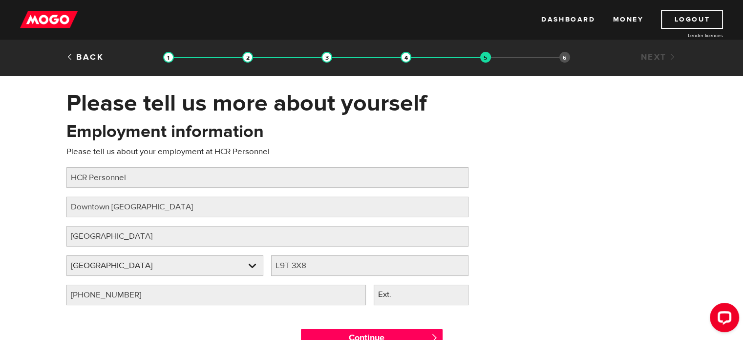
scroll to position [49, 0]
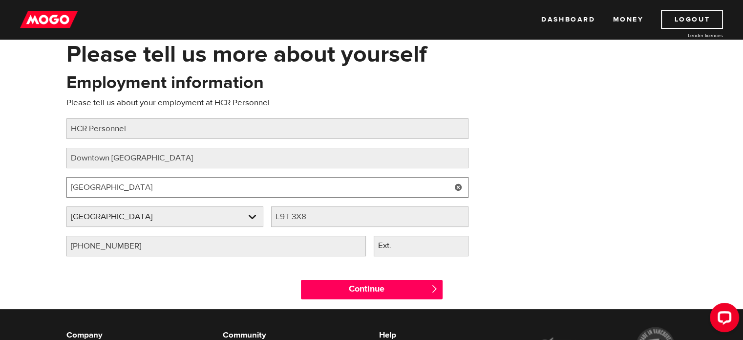
drag, startPoint x: 130, startPoint y: 189, endPoint x: 28, endPoint y: 186, distance: 101.7
click at [28, 186] on div "Please tell us more about yourself Oops! Please review the areas highlighted be…" at bounding box center [371, 174] width 743 height 269
type input "Milton"
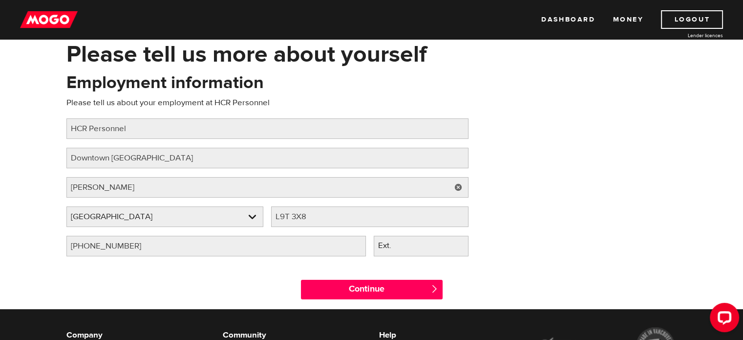
click at [649, 105] on div "Employment information Please tell us about your employment at HCR Personnel Jo…" at bounding box center [371, 168] width 625 height 194
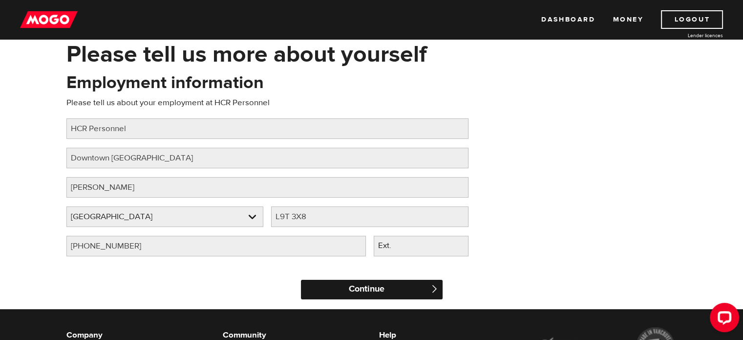
click at [334, 289] on input "Continue" at bounding box center [372, 289] width 142 height 20
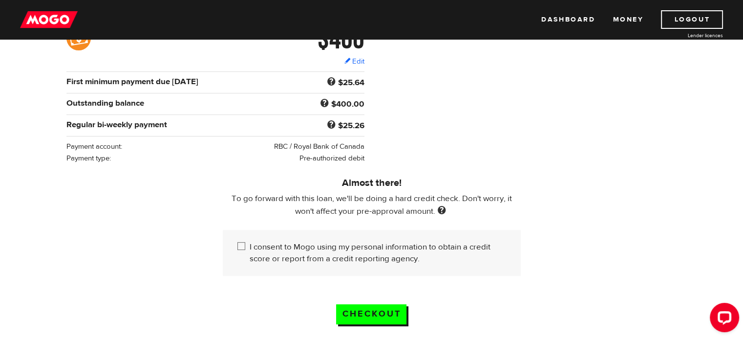
scroll to position [195, 0]
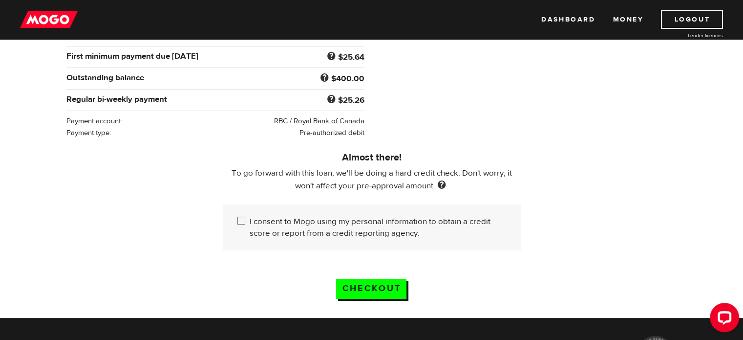
click at [247, 218] on input "I consent to Mogo using my personal information to obtain a credit score or rep…" at bounding box center [243, 221] width 12 height 12
checkbox input "true"
click at [369, 282] on input "Checkout" at bounding box center [371, 288] width 70 height 20
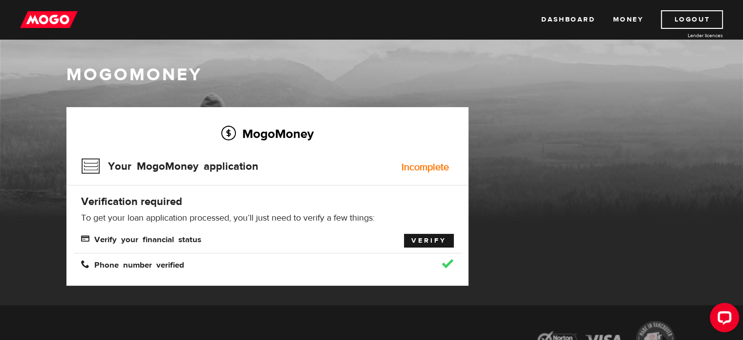
click at [413, 244] on link "Verify" at bounding box center [429, 241] width 50 height 14
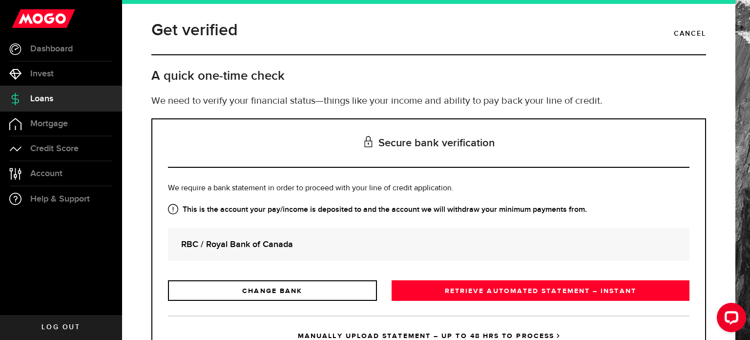
scroll to position [44, 0]
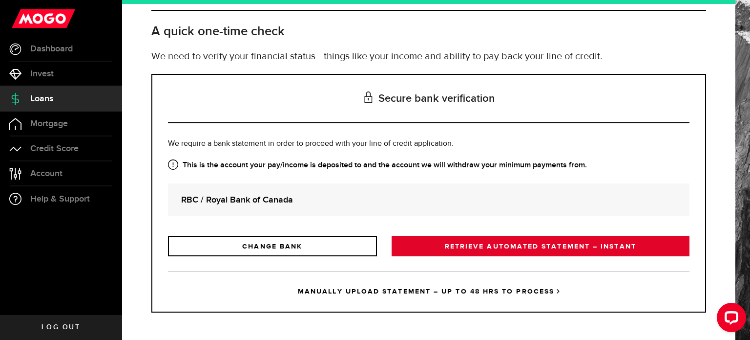
click at [553, 243] on link "RETRIEVE AUTOMATED STATEMENT – INSTANT" at bounding box center [541, 245] width 298 height 21
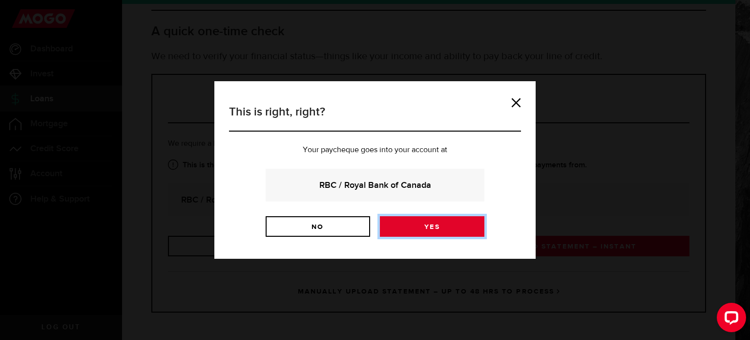
click at [420, 228] on link "Yes" at bounding box center [432, 226] width 105 height 21
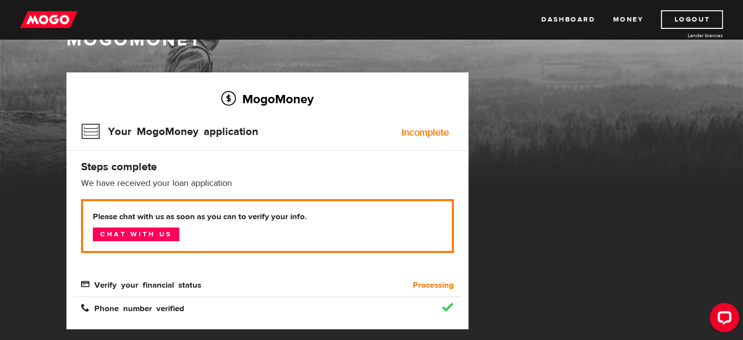
scroll to position [49, 0]
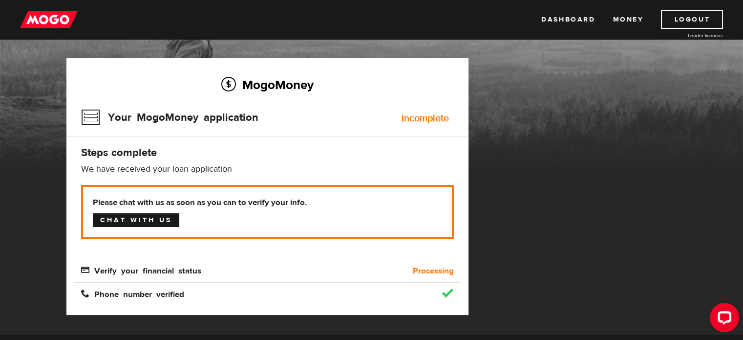
click at [154, 222] on link "Chat with us" at bounding box center [136, 220] width 86 height 14
click at [280, 298] on div "Phone number verified" at bounding box center [219, 294] width 291 height 12
click at [146, 265] on div "Verify your financial status" at bounding box center [219, 271] width 291 height 12
click at [374, 109] on div "Your MogoMoney application Incomplete" at bounding box center [267, 121] width 373 height 32
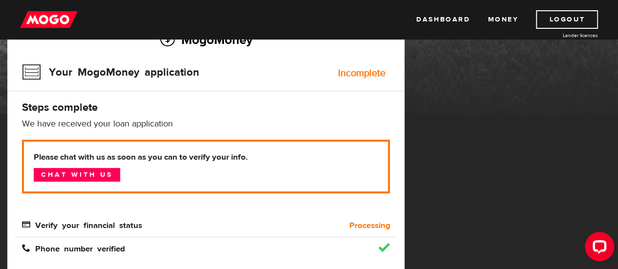
scroll to position [98, 0]
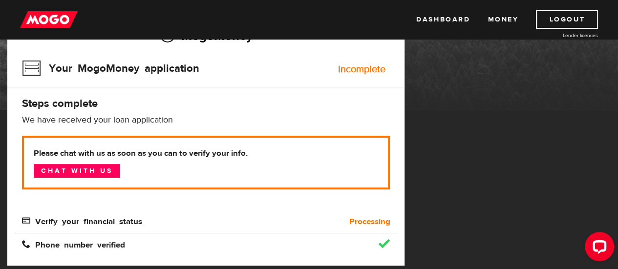
click at [93, 219] on span "Verify your financial status" at bounding box center [82, 220] width 120 height 8
click at [227, 243] on div "Phone number verified" at bounding box center [158, 245] width 287 height 12
click at [211, 249] on div "Phone number verified" at bounding box center [158, 245] width 287 height 12
click at [102, 170] on link "Chat with us" at bounding box center [77, 171] width 86 height 14
